Goal: Information Seeking & Learning: Learn about a topic

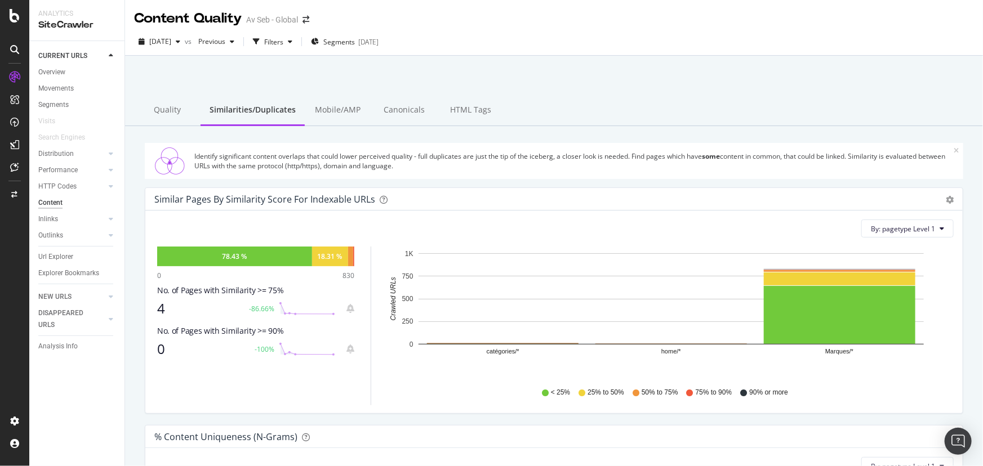
drag, startPoint x: 63, startPoint y: 154, endPoint x: 123, endPoint y: 151, distance: 60.4
click at [63, 154] on div "Distribution" at bounding box center [55, 154] width 35 height 12
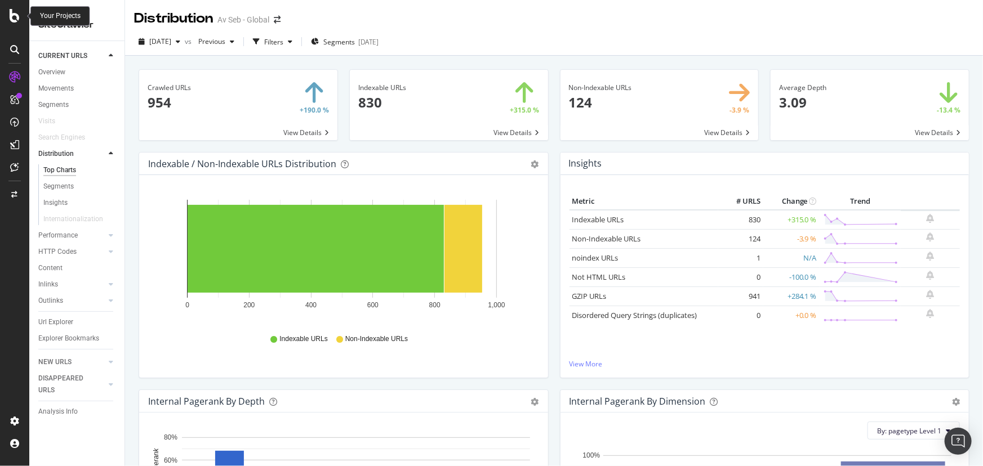
click at [16, 15] on icon at bounding box center [15, 16] width 10 height 14
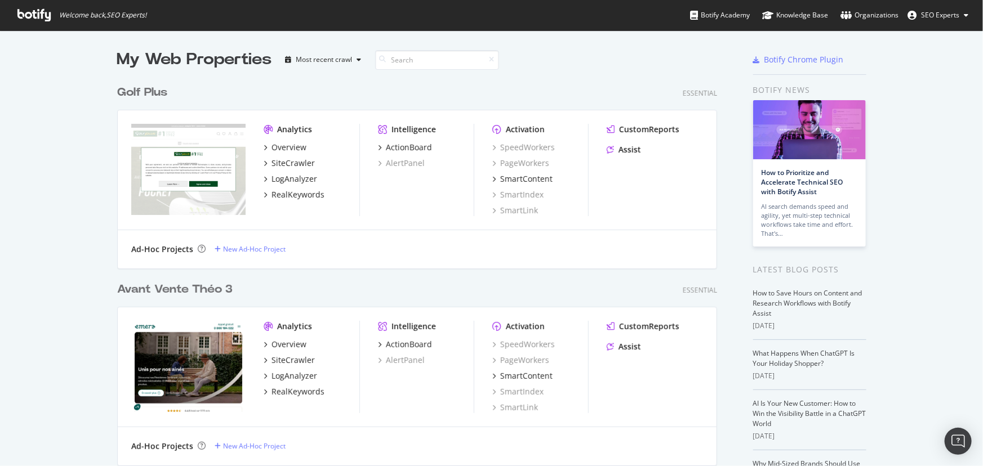
scroll to position [459, 968]
click at [296, 163] on div "SiteCrawler" at bounding box center [293, 163] width 43 height 11
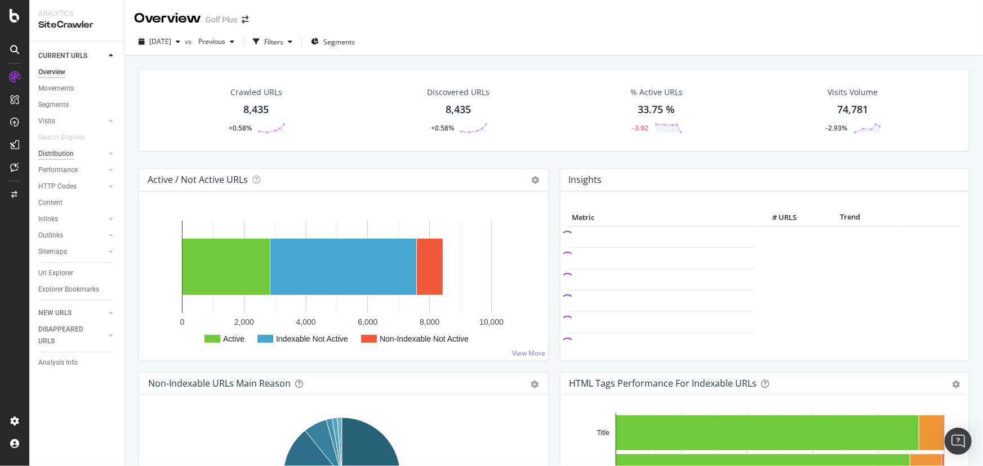
click at [57, 155] on div "Distribution" at bounding box center [55, 154] width 35 height 12
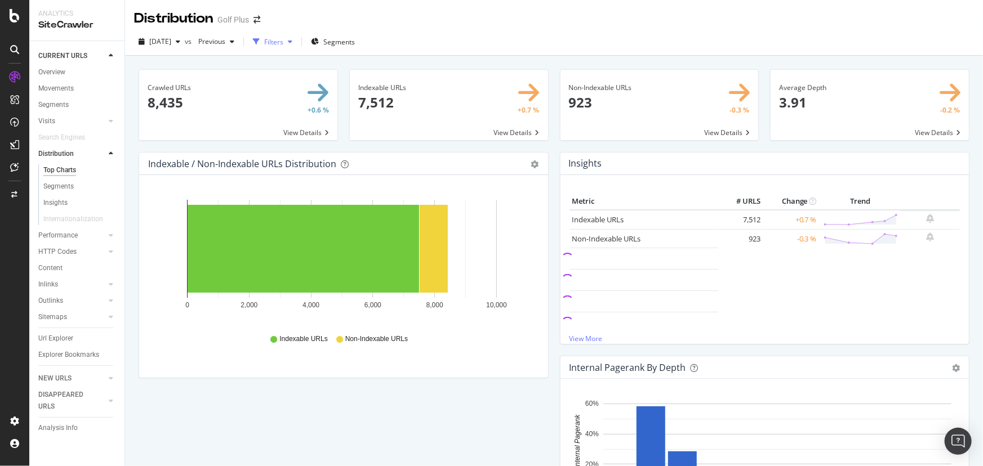
click at [283, 42] on div "Filters" at bounding box center [273, 42] width 19 height 10
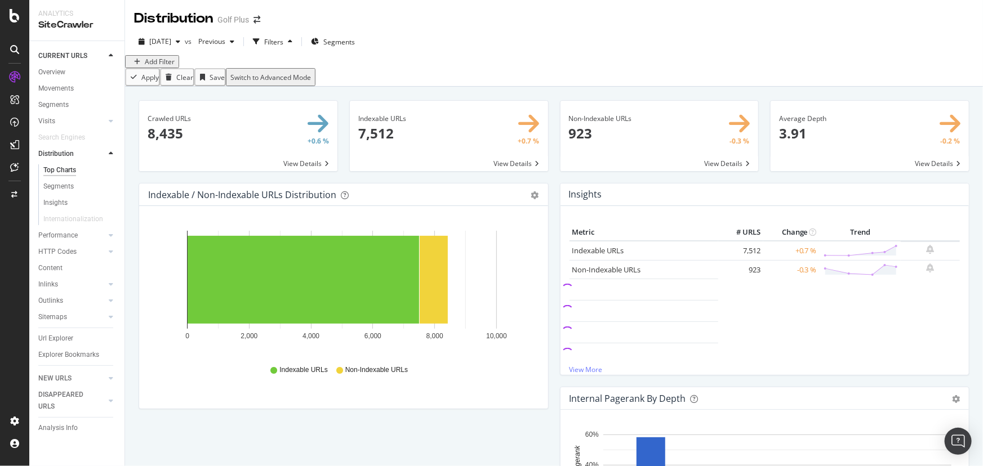
click at [152, 66] on div "Add Filter" at bounding box center [160, 62] width 30 height 10
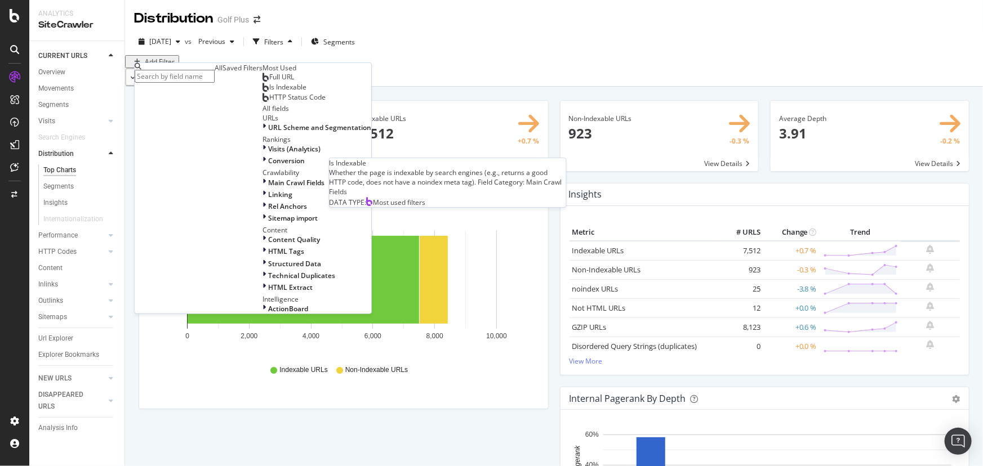
click at [269, 92] on span "Is Indexable" at bounding box center [287, 87] width 37 height 10
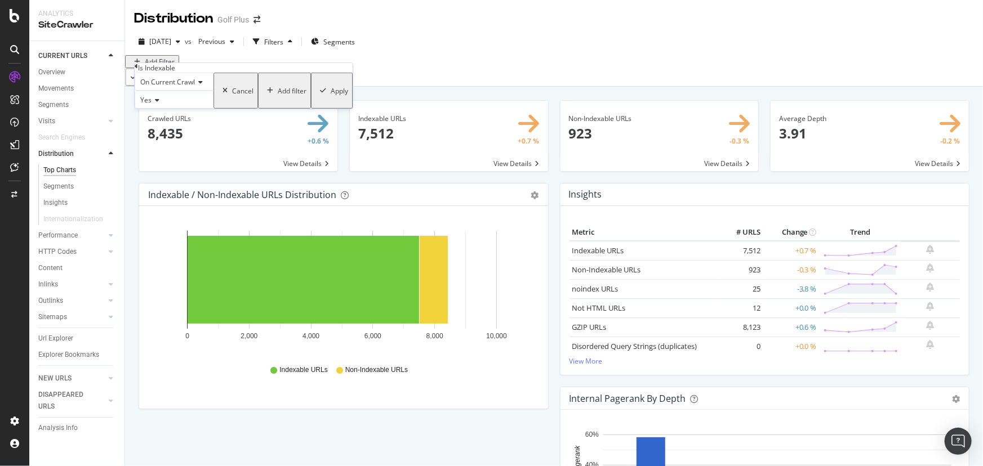
drag, startPoint x: 256, startPoint y: 140, endPoint x: 341, endPoint y: 139, distance: 85.1
click at [331, 95] on div "Apply" at bounding box center [339, 91] width 17 height 10
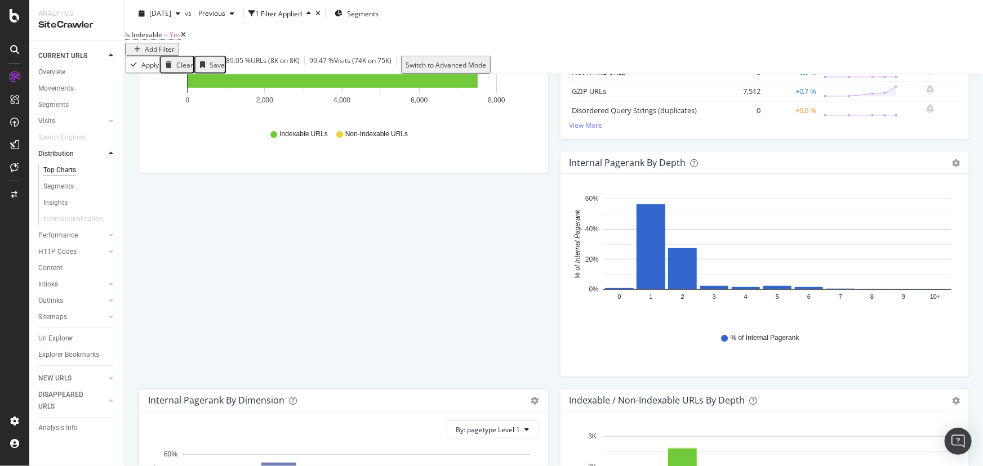
scroll to position [153, 0]
